Goal: Information Seeking & Learning: Learn about a topic

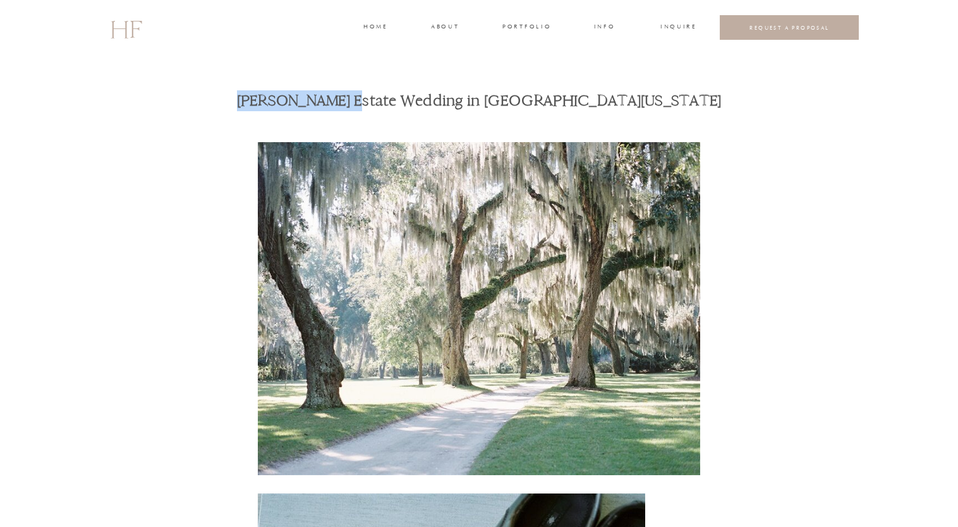
drag, startPoint x: 317, startPoint y: 100, endPoint x: 421, endPoint y: 95, distance: 103.8
click at [421, 95] on h1 "[PERSON_NAME] Estate Wedding in [GEOGRAPHIC_DATA][US_STATE]" at bounding box center [479, 100] width 530 height 21
drag, startPoint x: 421, startPoint y: 95, endPoint x: 389, endPoint y: 97, distance: 31.6
drag, startPoint x: 320, startPoint y: 94, endPoint x: 642, endPoint y: 99, distance: 321.8
click at [642, 99] on h1 "[PERSON_NAME] Estate Wedding in [GEOGRAPHIC_DATA][US_STATE]" at bounding box center [479, 100] width 530 height 21
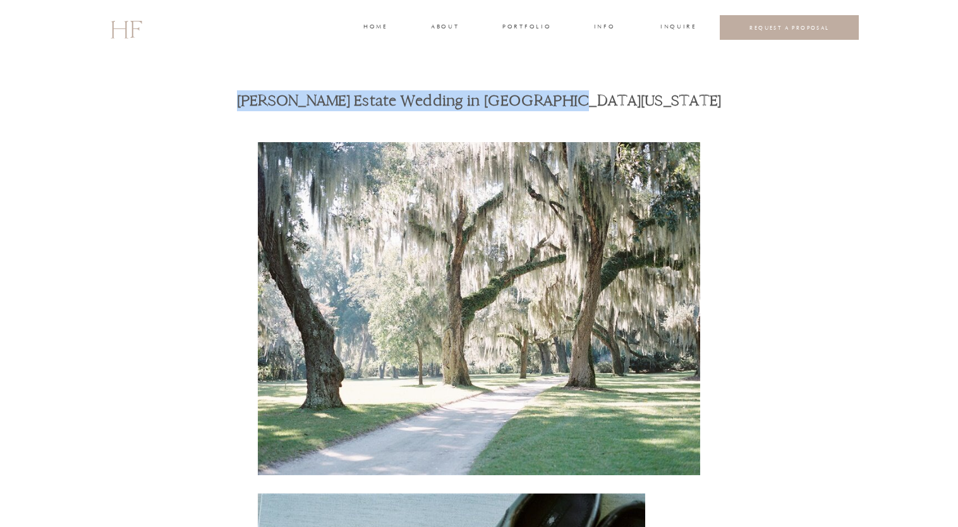
drag, startPoint x: 642, startPoint y: 99, endPoint x: 635, endPoint y: 100, distance: 7.6
